Goal: Entertainment & Leisure: Consume media (video, audio)

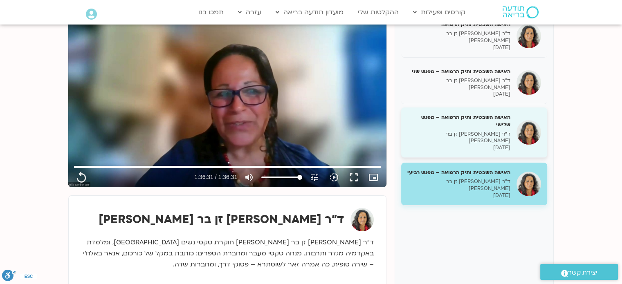
click at [468, 114] on div "האישה השבטית ותיק הרפואה – מפגש שלישי ד״ר [PERSON_NAME] זן בר [PERSON_NAME] [DA…" at bounding box center [458, 133] width 103 height 38
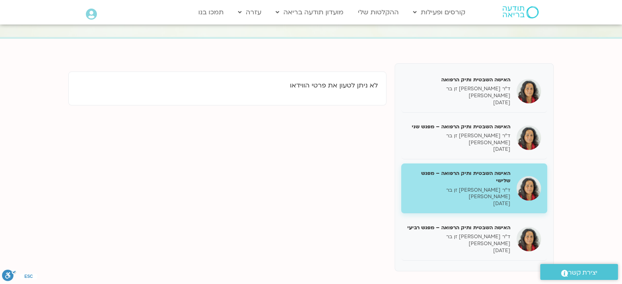
scroll to position [82, 0]
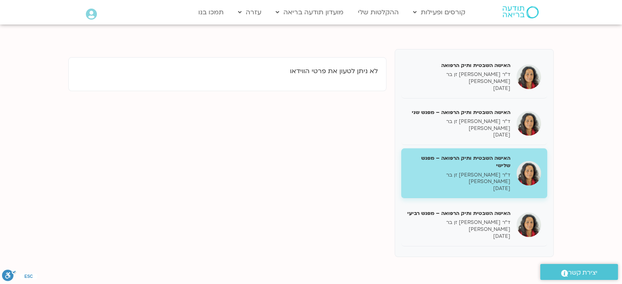
click at [468, 154] on div "האישה השבטית ותיק הרפואה – מפגש שלישי ד״ר [PERSON_NAME] זן בר [PERSON_NAME] [DA…" at bounding box center [458, 173] width 103 height 38
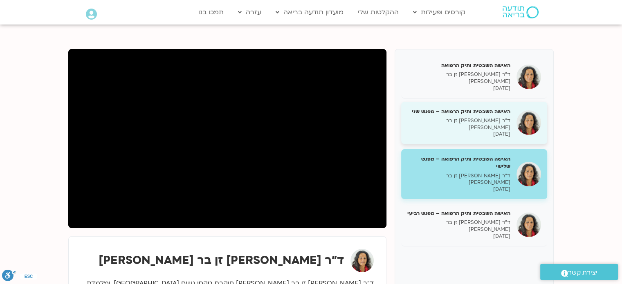
click at [467, 117] on p "ד״ר [PERSON_NAME] זן בר [PERSON_NAME]" at bounding box center [458, 124] width 103 height 14
